Goal: Find specific page/section: Find specific page/section

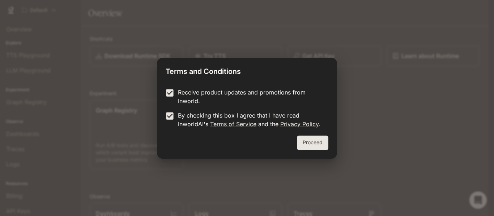
click at [324, 141] on button "Proceed" at bounding box center [312, 143] width 31 height 14
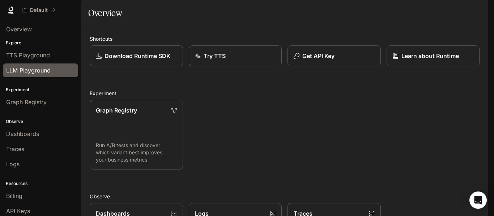
click at [19, 67] on span "LLM Playground" at bounding box center [28, 70] width 44 height 9
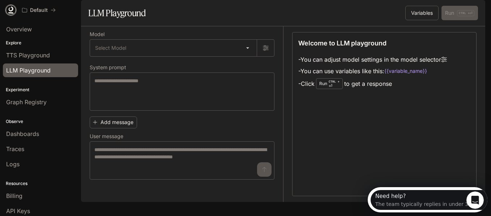
click at [14, 10] on icon at bounding box center [10, 10] width 7 height 7
